Goal: Check status: Check status

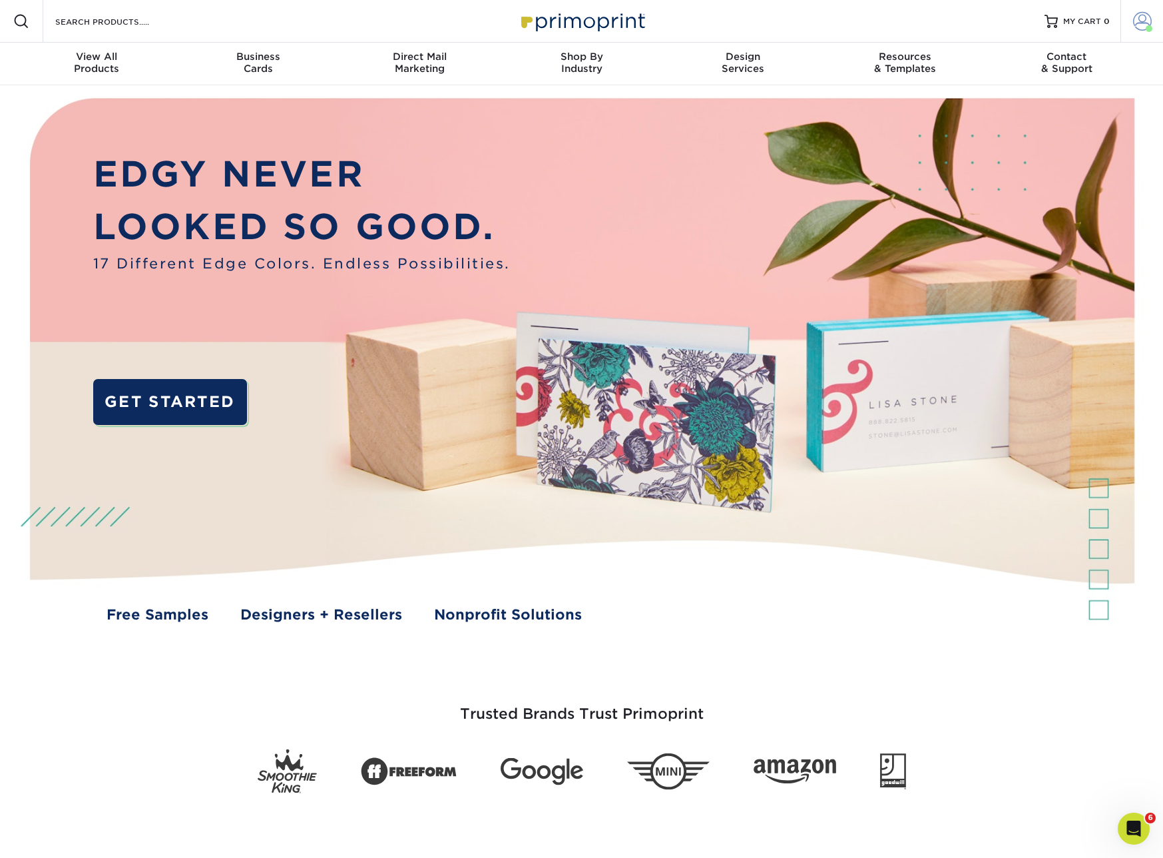
click at [908, 19] on span at bounding box center [1142, 21] width 19 height 19
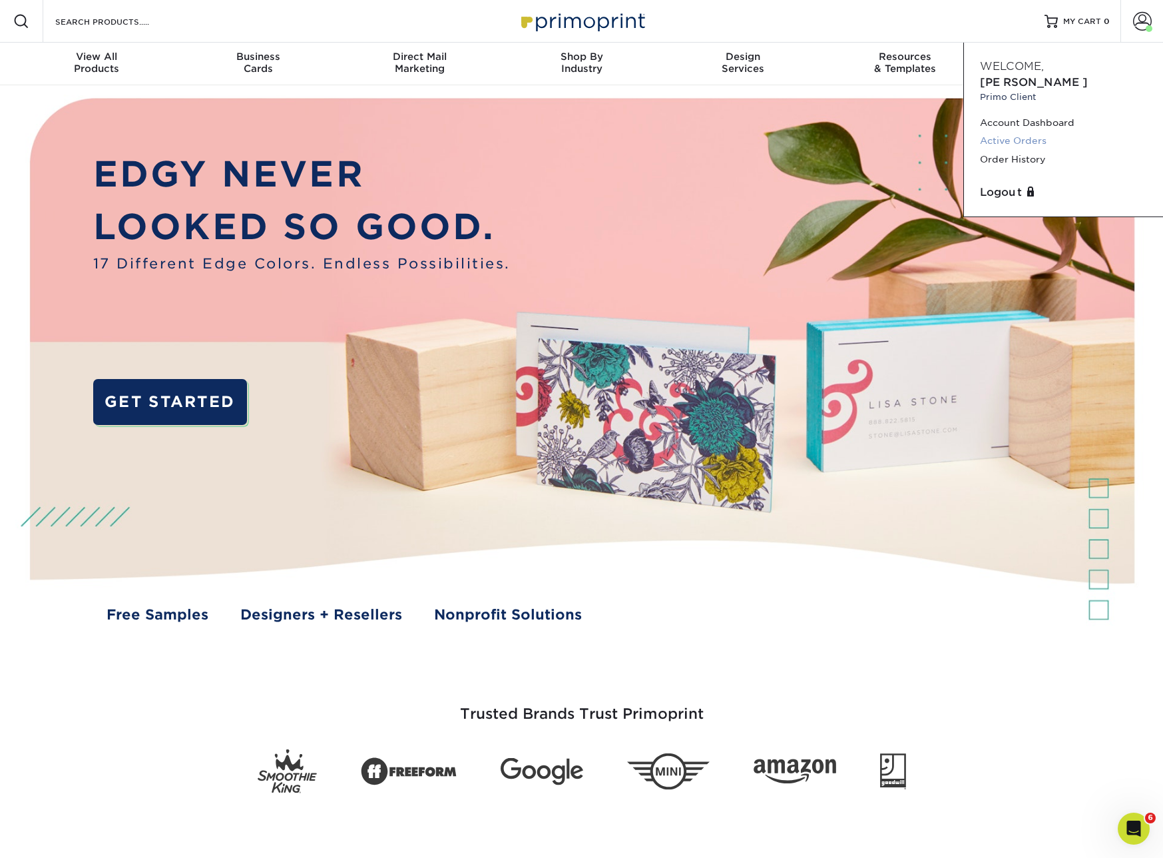
click at [908, 132] on link "Active Orders" at bounding box center [1063, 141] width 167 height 18
click at [908, 150] on link "Order History" at bounding box center [1063, 159] width 167 height 18
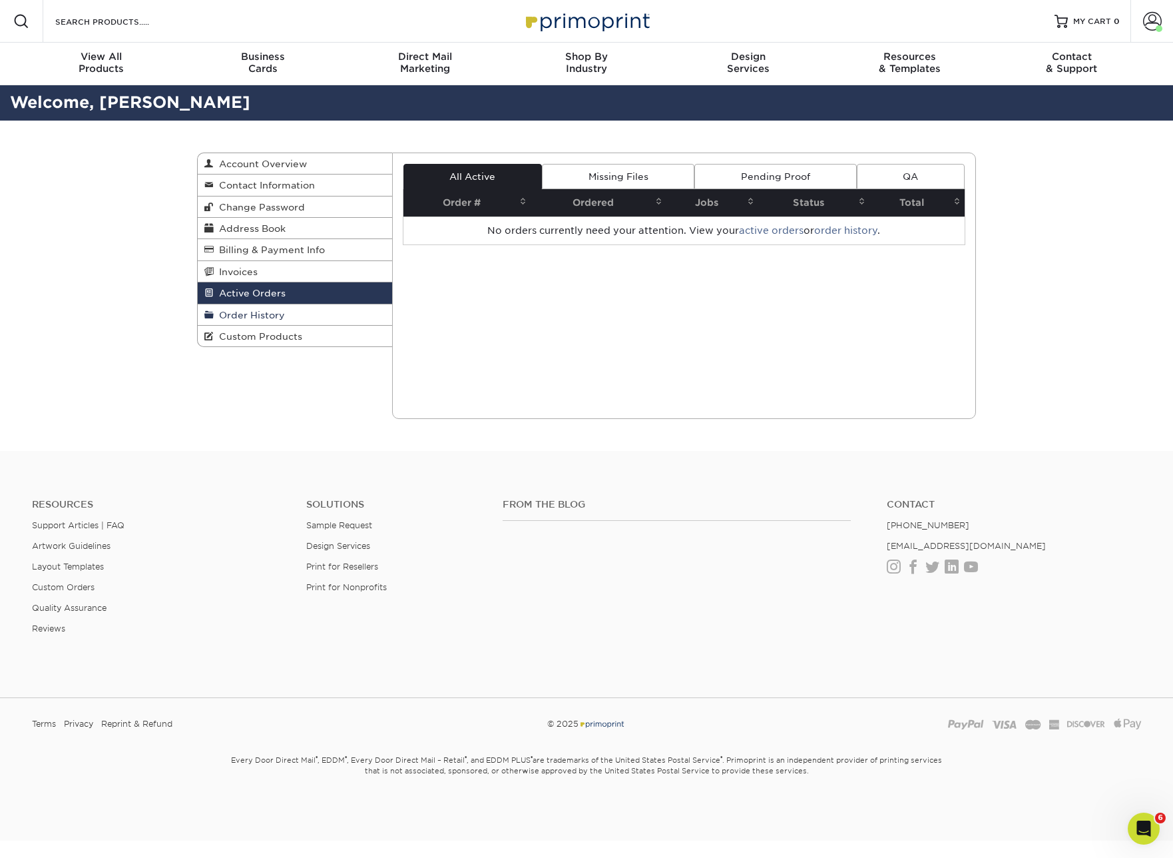
click at [263, 305] on link "Order History" at bounding box center [295, 314] width 194 height 21
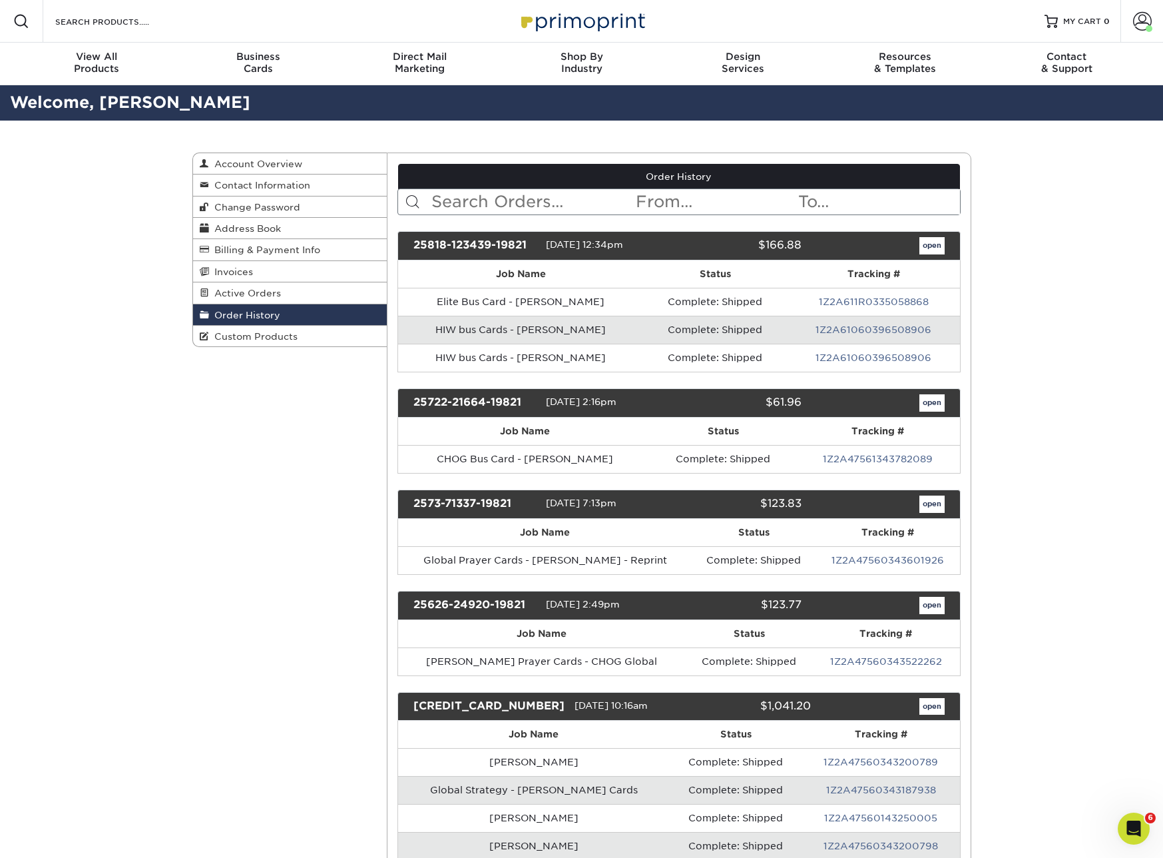
click at [266, 321] on link "Order History" at bounding box center [290, 314] width 194 height 21
click at [603, 198] on input "text" at bounding box center [532, 201] width 204 height 25
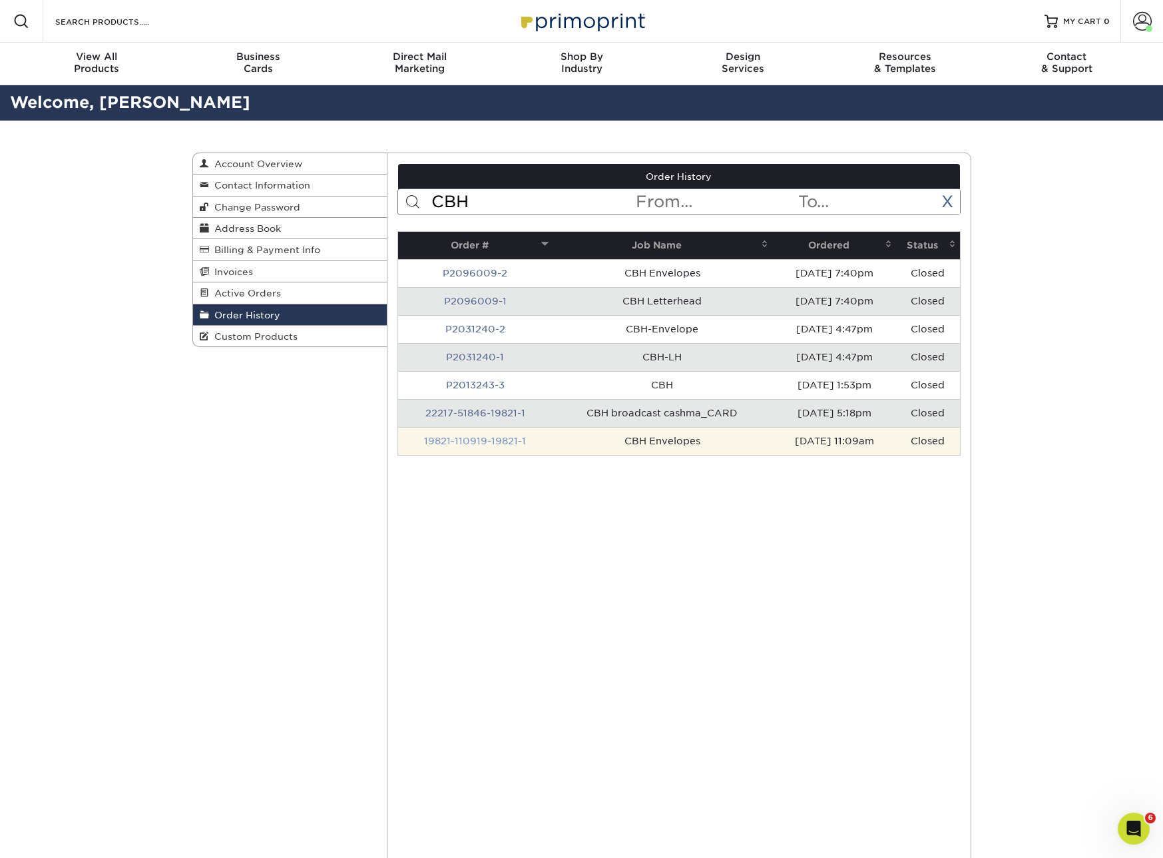
type input "CBH"
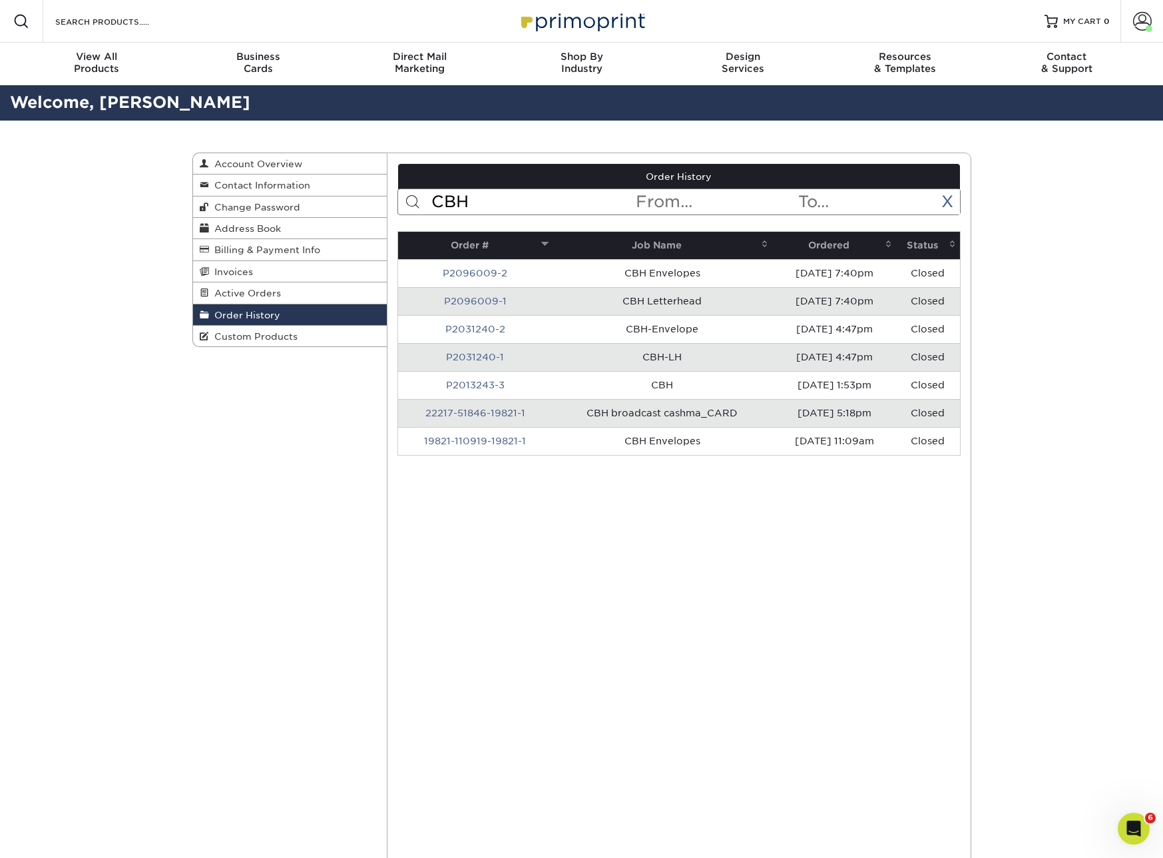
click at [502, 440] on link "19821-110919-19821-1" at bounding box center [475, 440] width 102 height 11
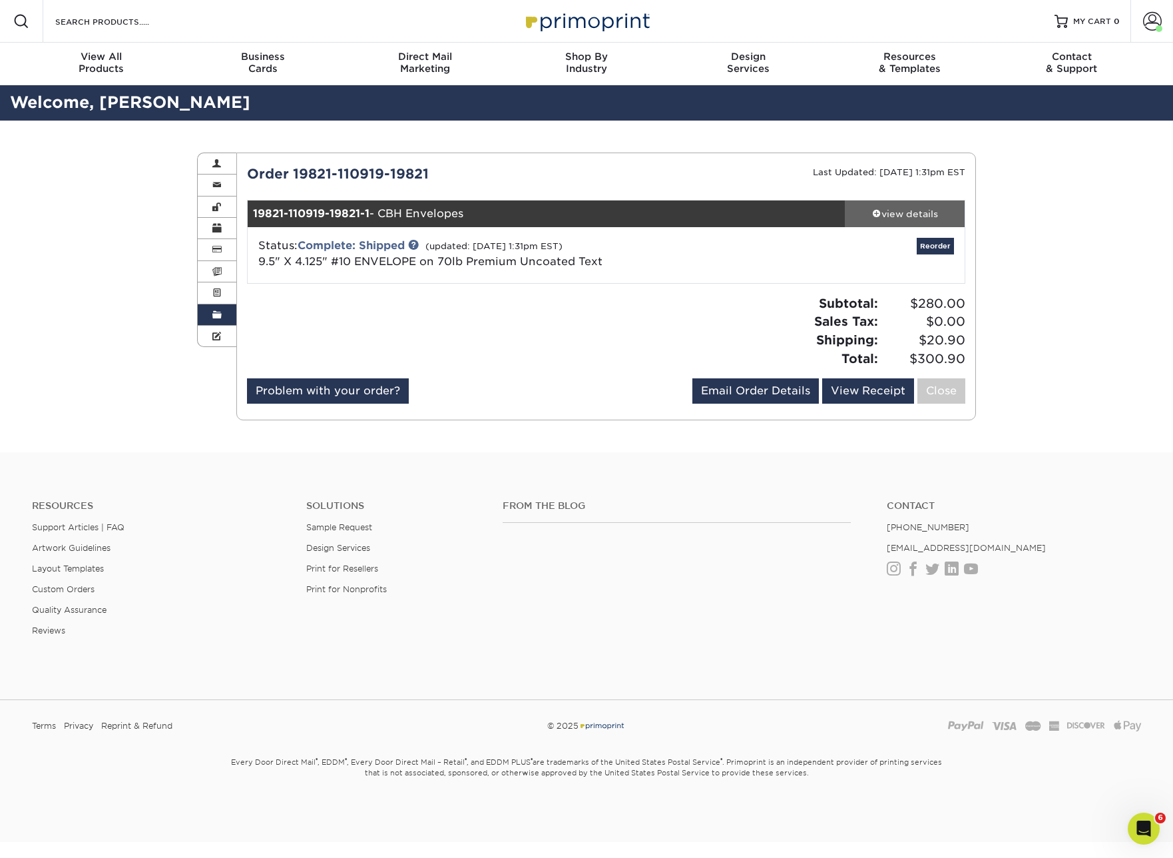
click at [897, 208] on div "view details" at bounding box center [905, 213] width 120 height 13
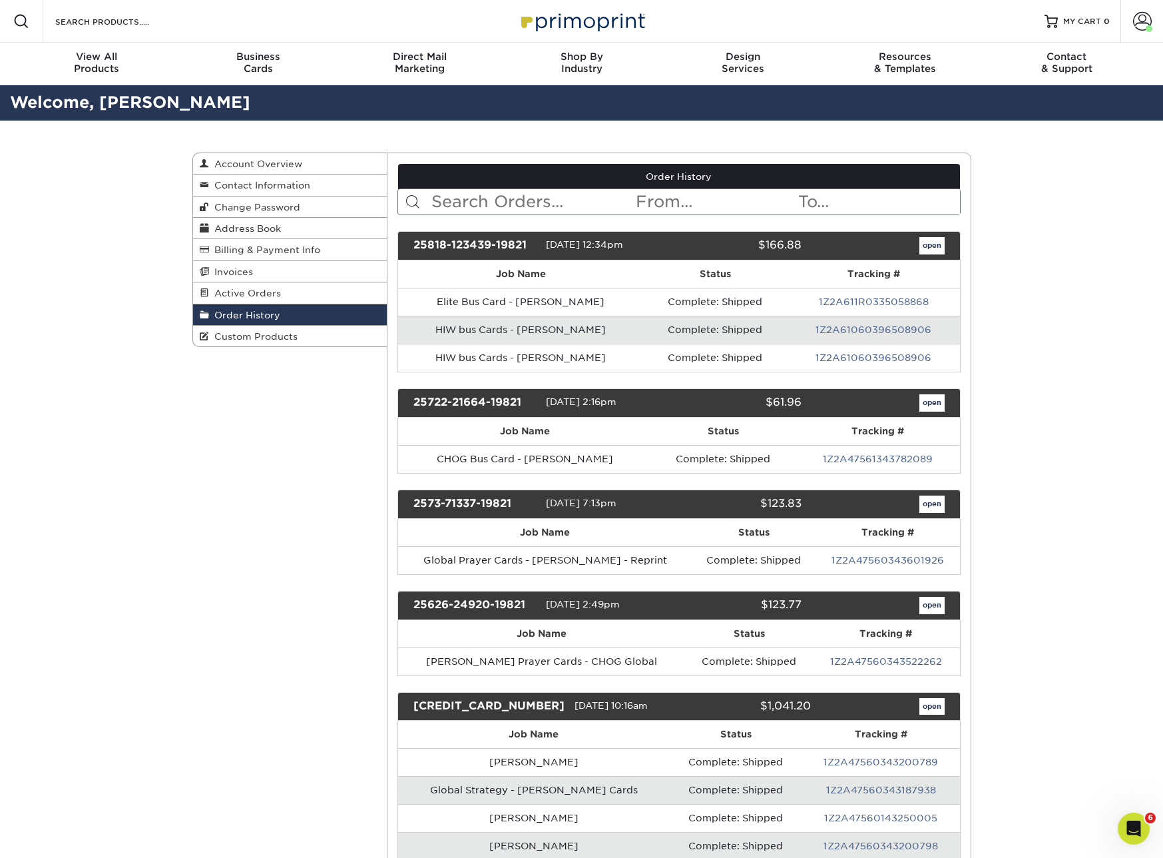
click at [551, 210] on input "text" at bounding box center [532, 201] width 204 height 25
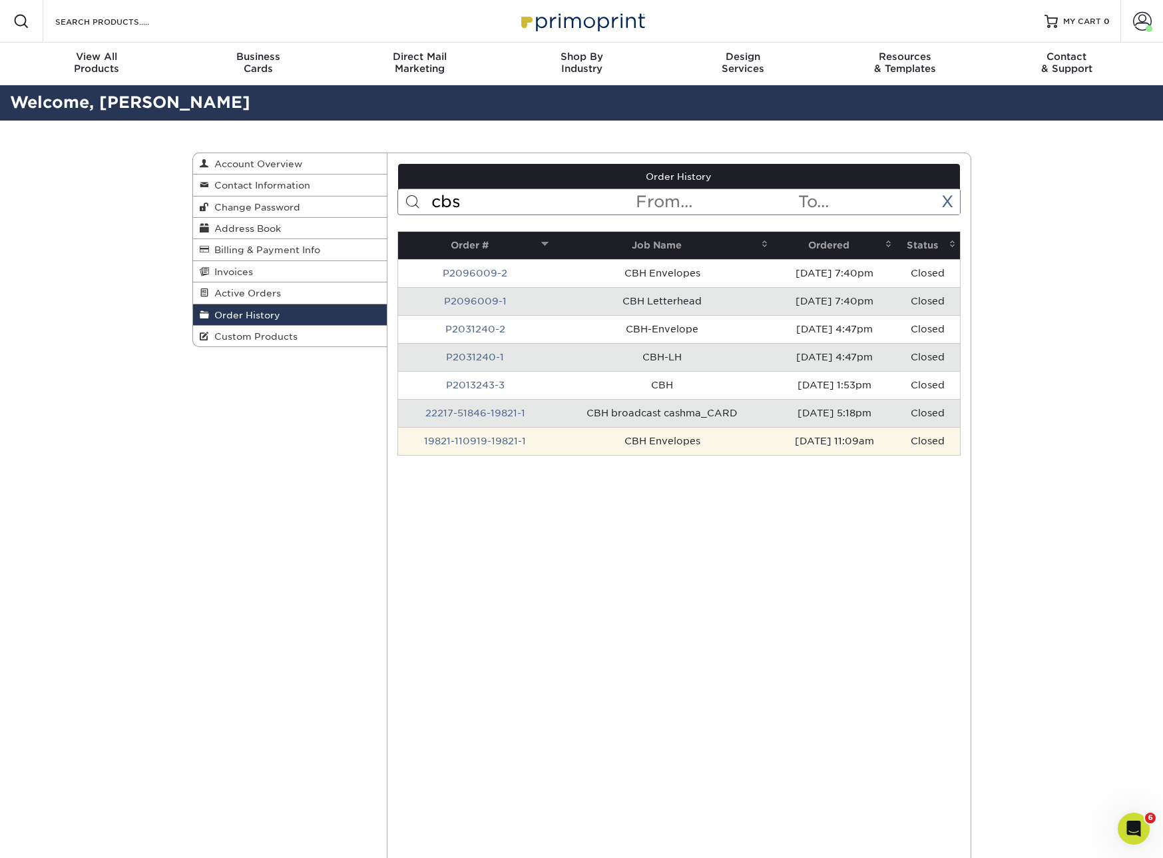
drag, startPoint x: 471, startPoint y: 218, endPoint x: 649, endPoint y: 443, distance: 287.2
click at [649, 443] on td "CBH Envelopes" at bounding box center [663, 441] width 220 height 28
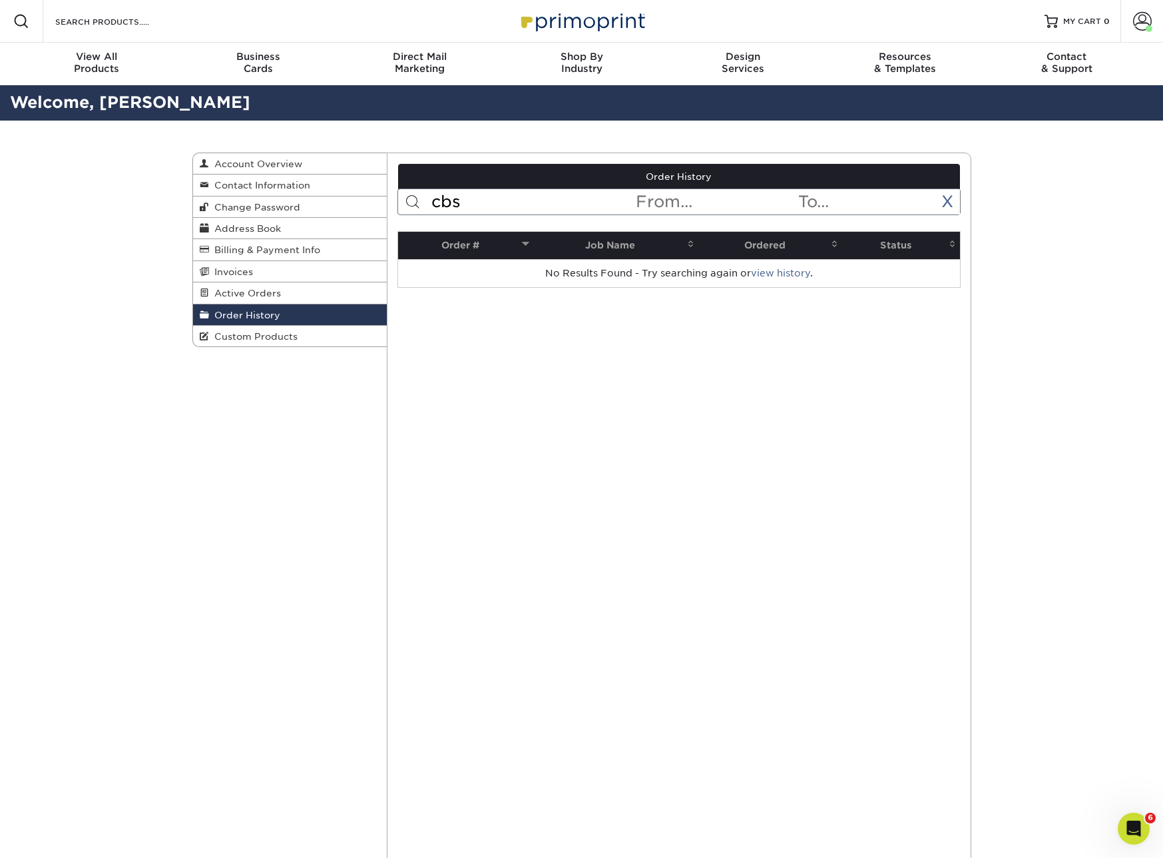
click at [531, 202] on input "cbs" at bounding box center [532, 201] width 204 height 25
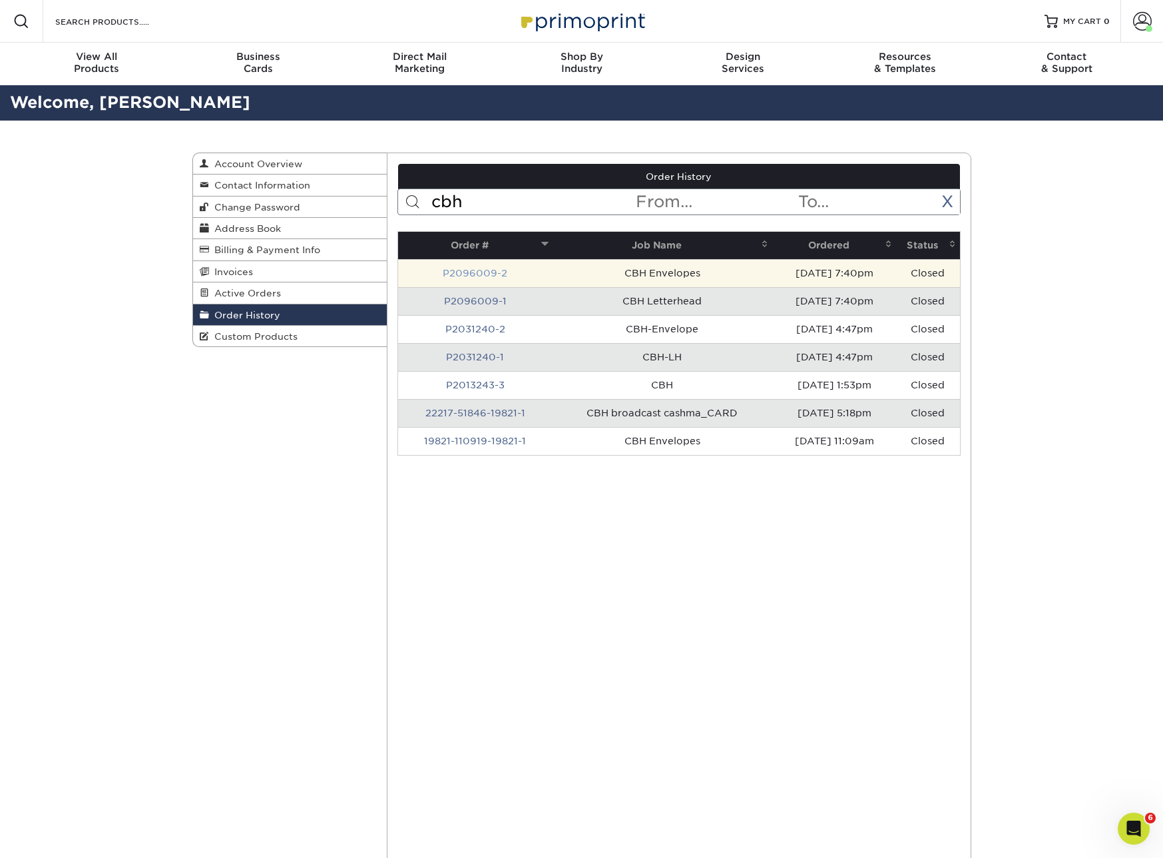
type input "cbh"
click at [481, 271] on link "P2096009-2" at bounding box center [475, 273] width 65 height 11
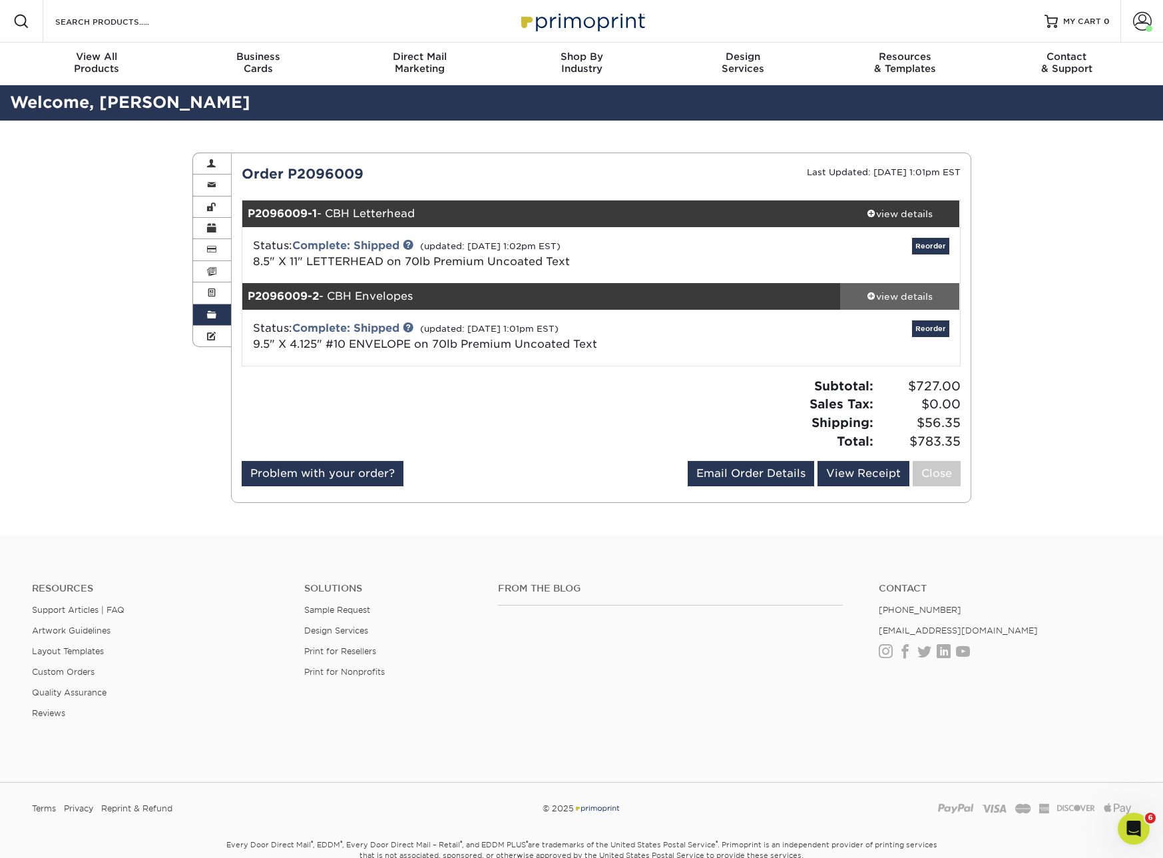
click at [881, 293] on div "view details" at bounding box center [900, 296] width 120 height 13
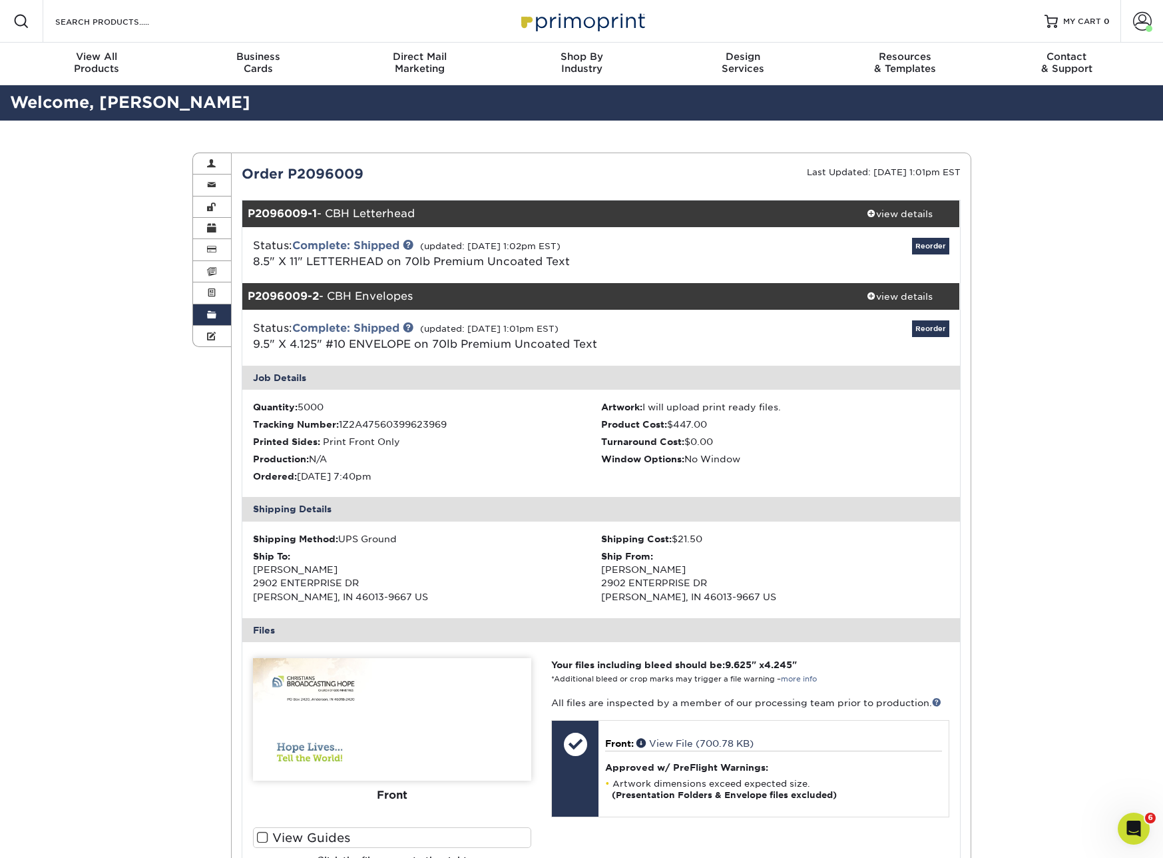
click at [204, 310] on link "Order History" at bounding box center [212, 314] width 39 height 21
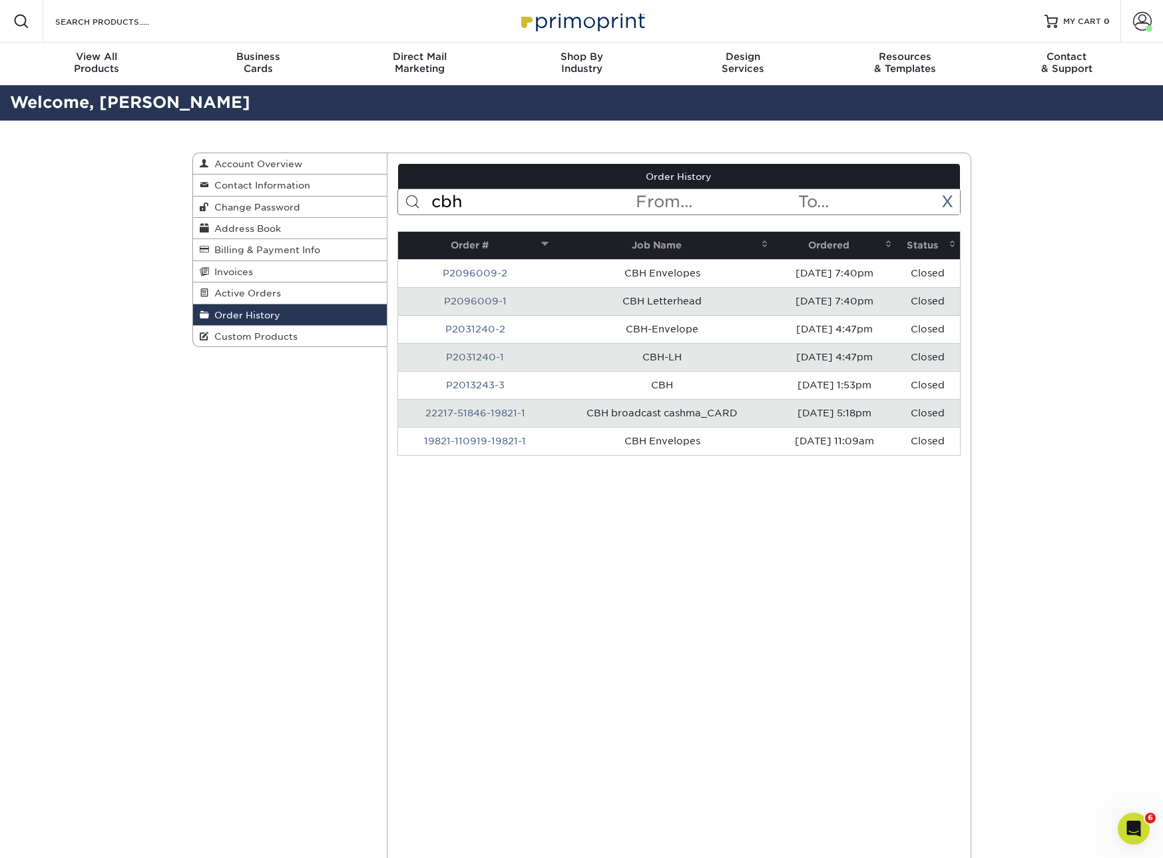
click at [852, 543] on div "Order History cbh < Prev Next > Aug 2025 Sun Mon Tue Wed Thu Fri Sat 1 2 3 4 5 …" at bounding box center [679, 596] width 563 height 865
